Goal: Transaction & Acquisition: Purchase product/service

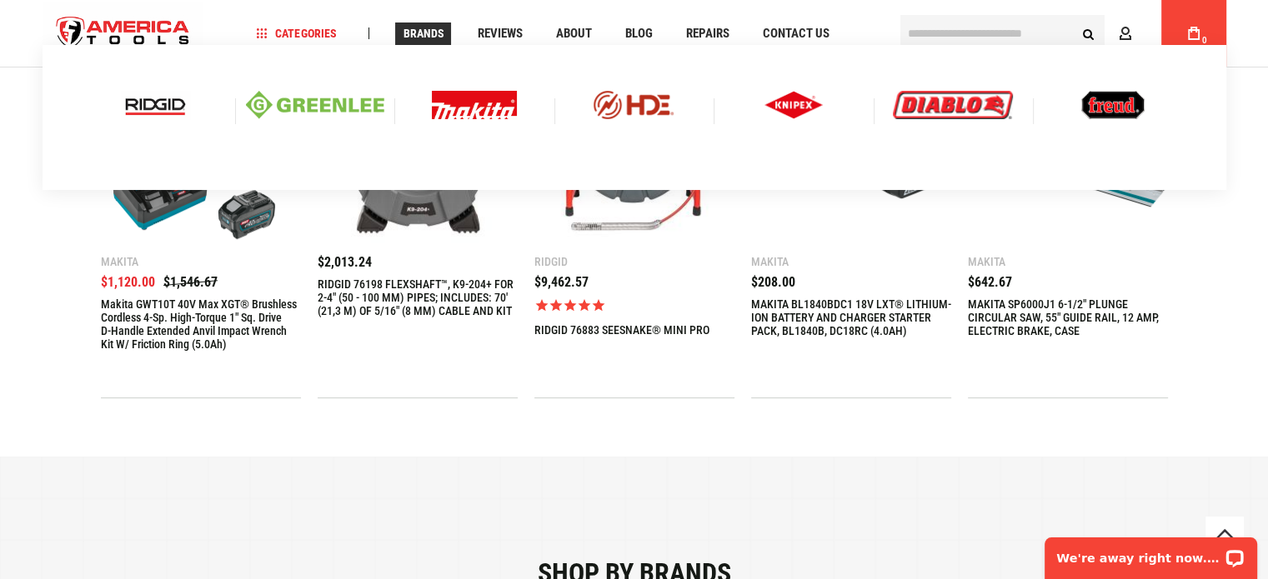
click at [328, 109] on img at bounding box center [315, 105] width 138 height 28
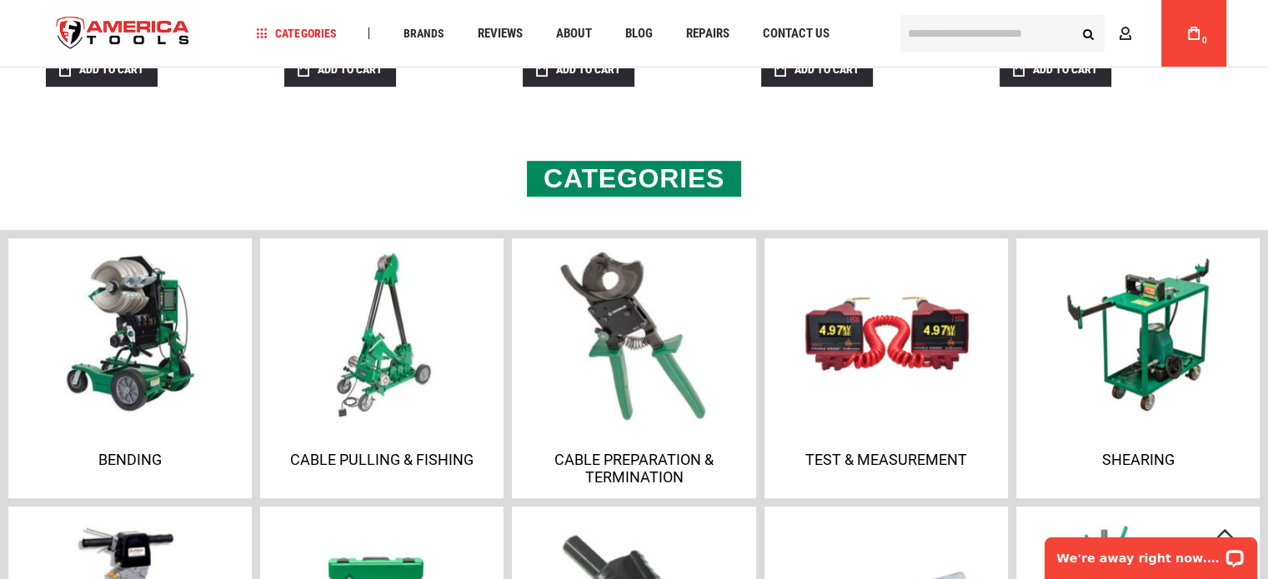
scroll to position [1000, 0]
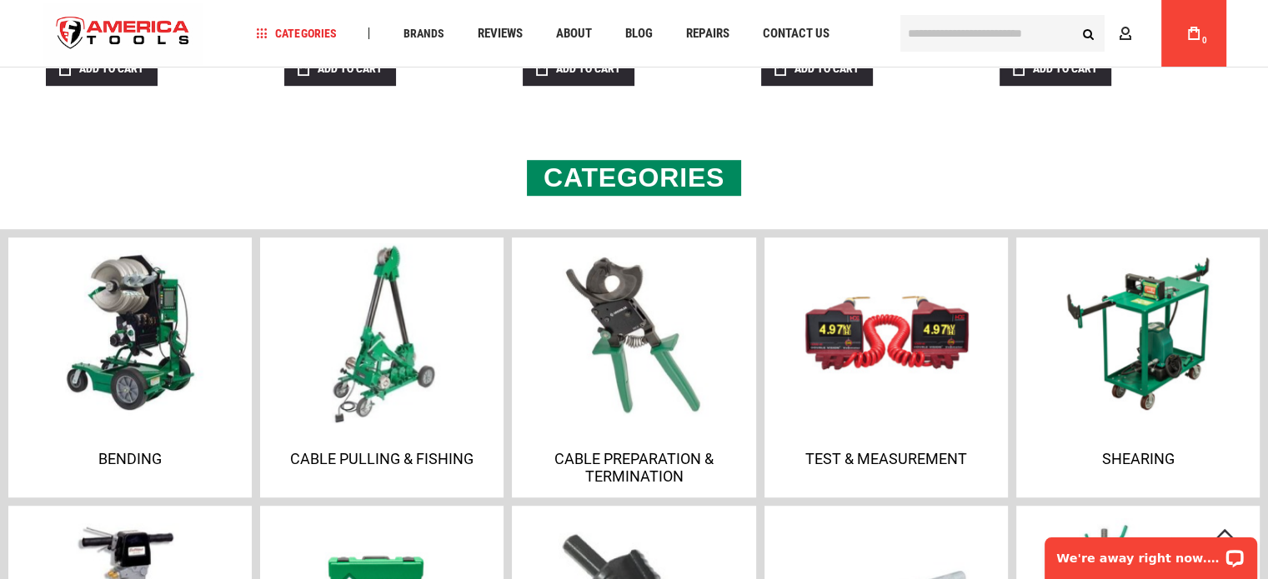
click at [379, 323] on img at bounding box center [382, 333] width 180 height 180
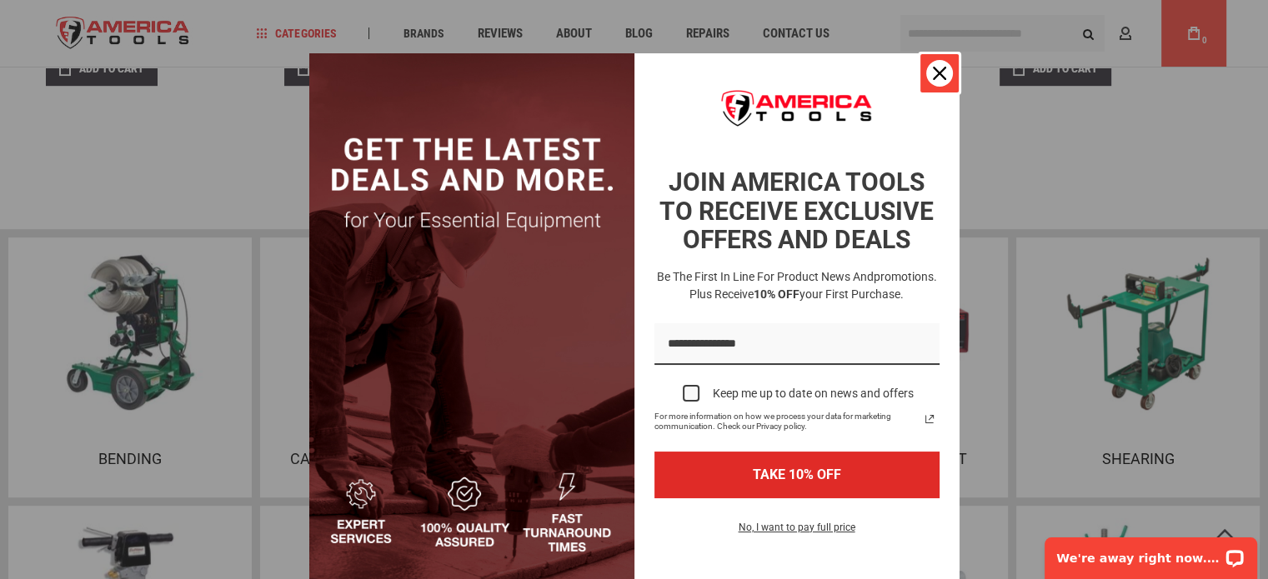
click at [930, 65] on div "Close" at bounding box center [939, 73] width 27 height 27
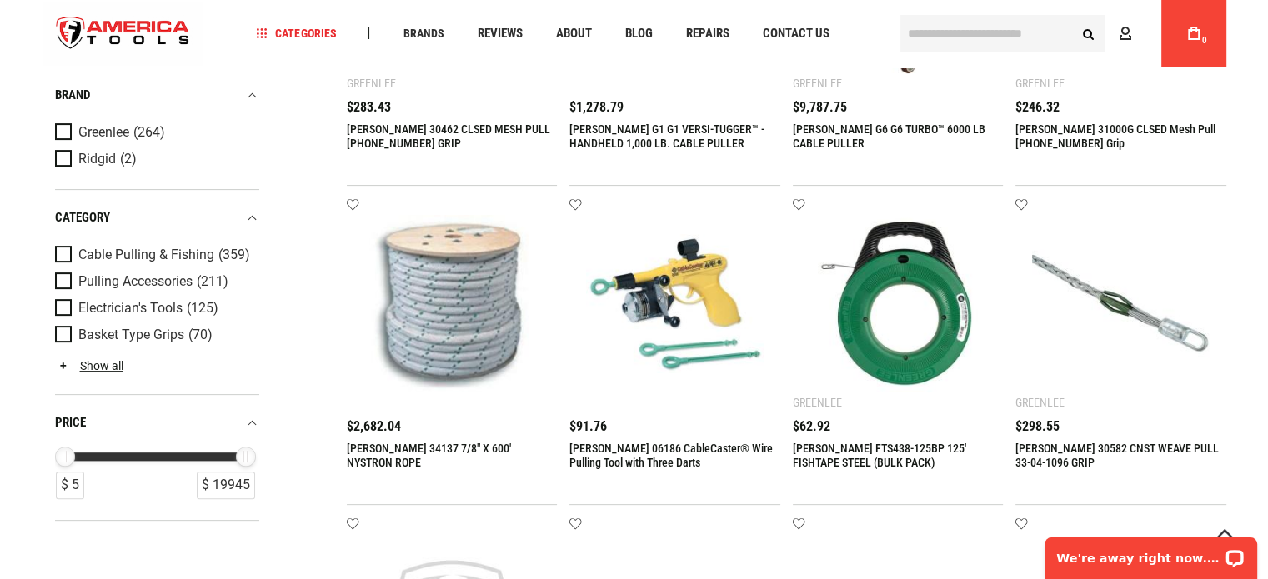
scroll to position [500, 0]
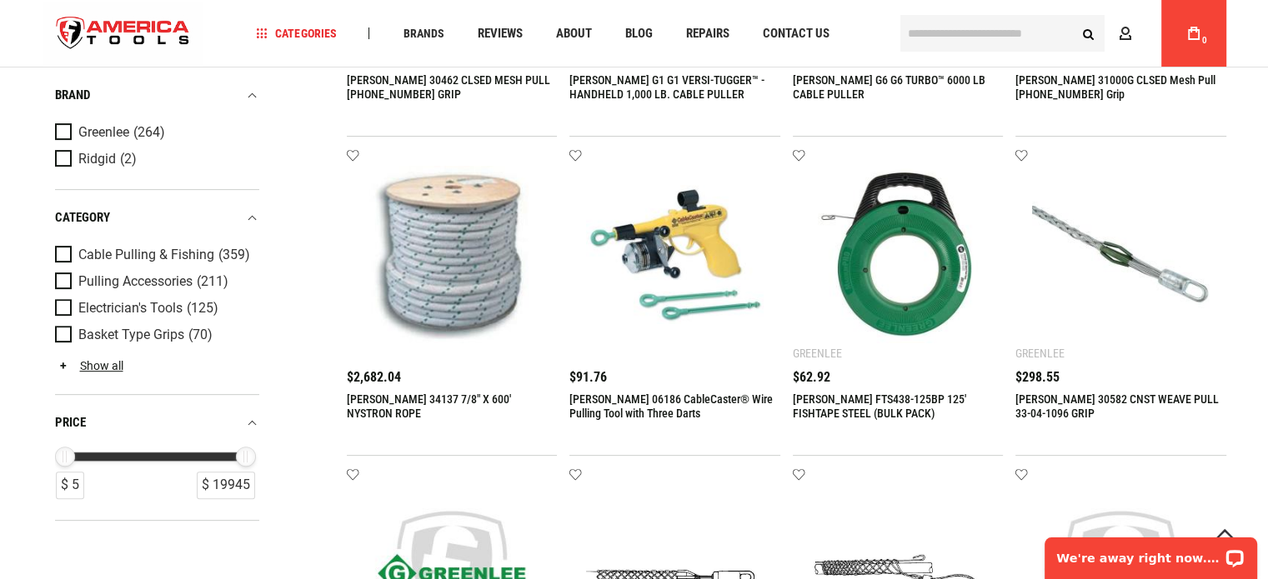
drag, startPoint x: 0, startPoint y: 0, endPoint x: 370, endPoint y: 304, distance: 479.2
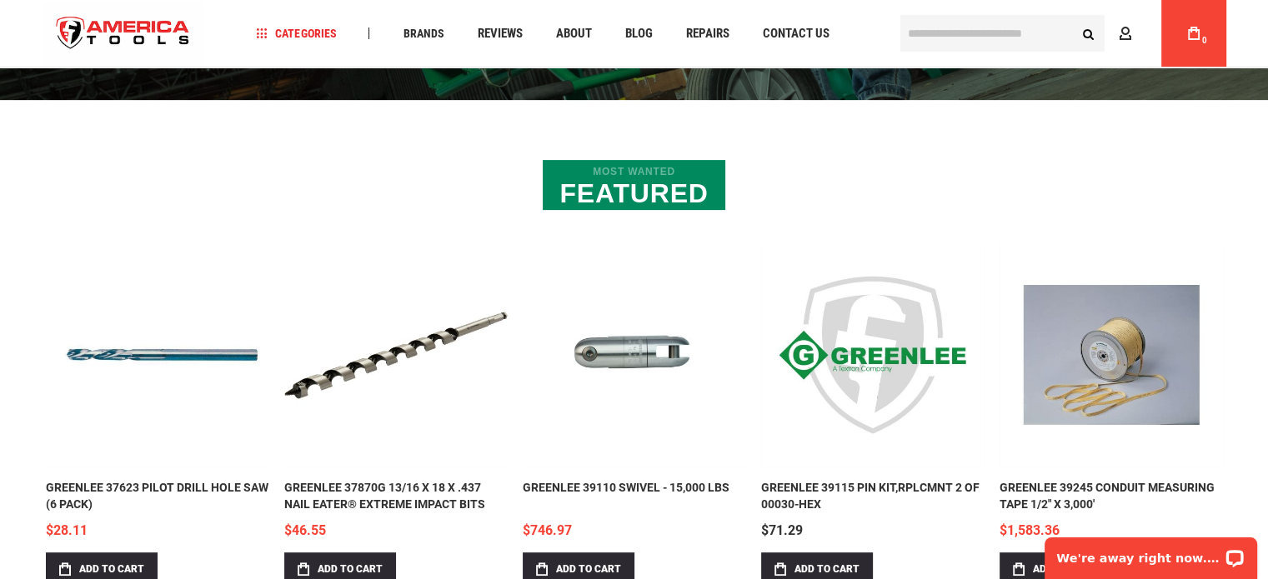
click at [860, 360] on link "GREENLEE 39115 PIN KIT,RPLCMNT 2 OF 00030-HEX" at bounding box center [872, 354] width 223 height 223
